Goal: Navigation & Orientation: Find specific page/section

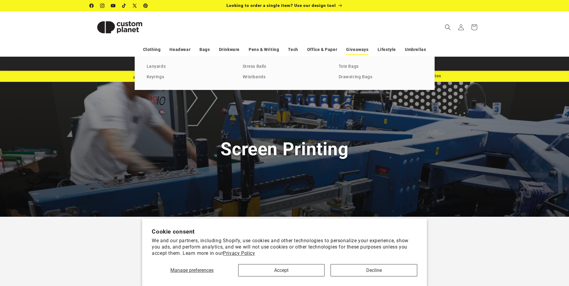
click at [352, 49] on link "Giveaways" at bounding box center [357, 49] width 22 height 10
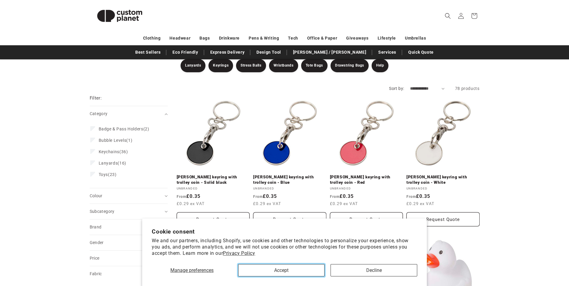
click at [305, 267] on button "Accept" at bounding box center [281, 270] width 86 height 12
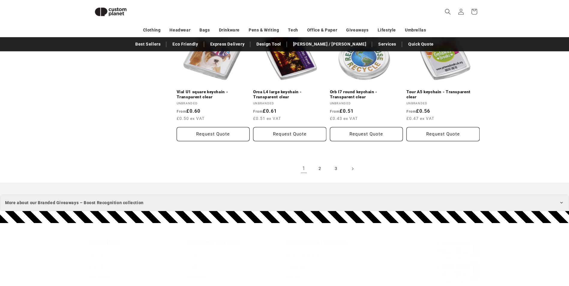
scroll to position [1282, 0]
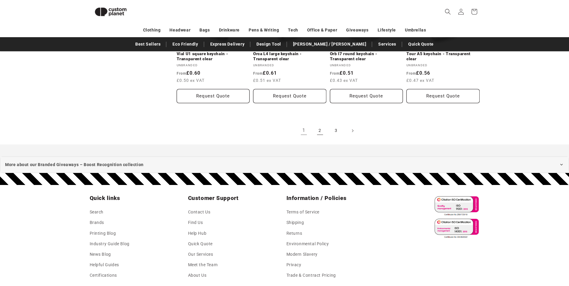
click at [319, 131] on link "2" at bounding box center [319, 130] width 13 height 13
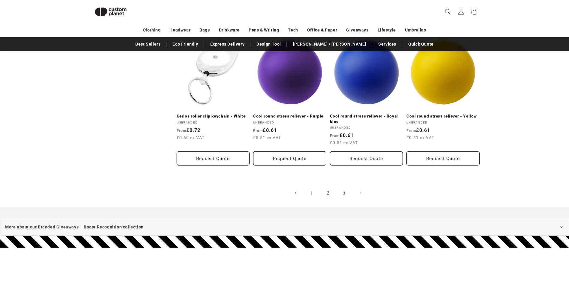
scroll to position [1251, 0]
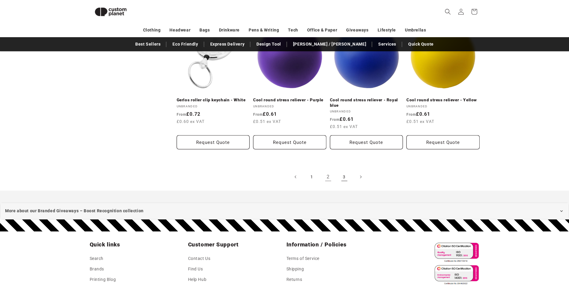
click at [343, 170] on link "3" at bounding box center [344, 176] width 13 height 13
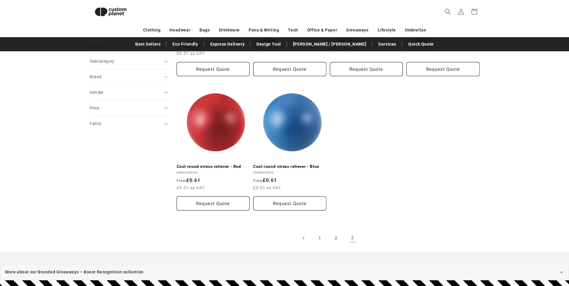
scroll to position [52, 0]
